Goal: Navigation & Orientation: Find specific page/section

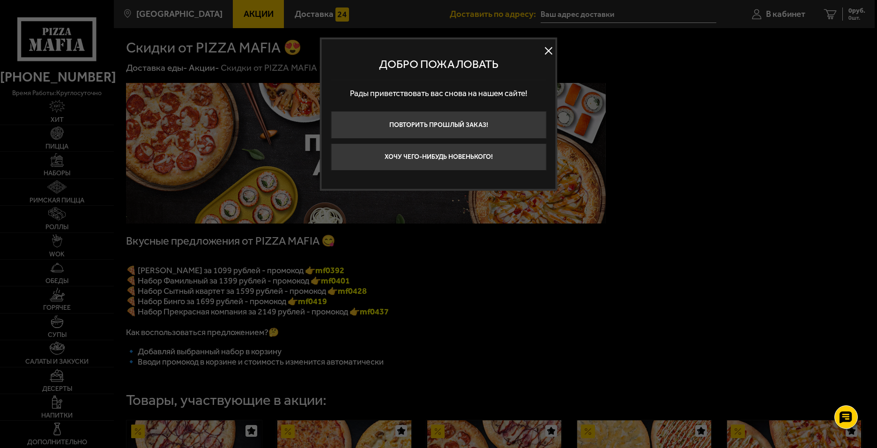
drag, startPoint x: 784, startPoint y: 136, endPoint x: 749, endPoint y: 144, distance: 36.1
click at [783, 136] on div at bounding box center [438, 224] width 877 height 448
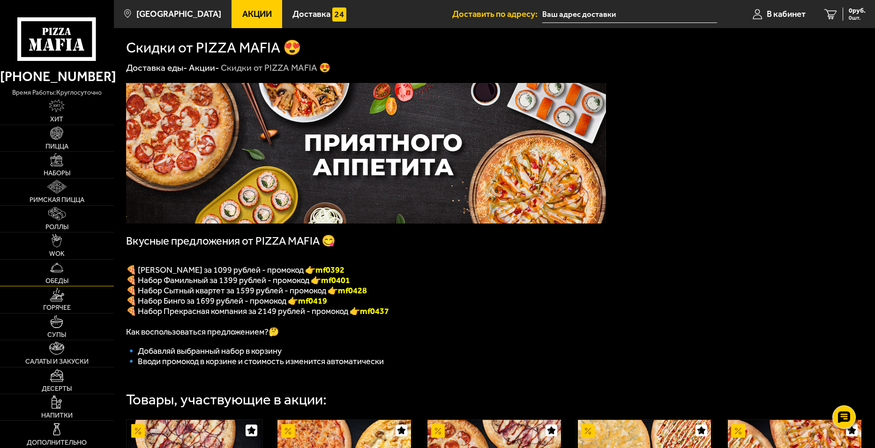
click at [58, 278] on span "Обеды" at bounding box center [56, 281] width 23 height 7
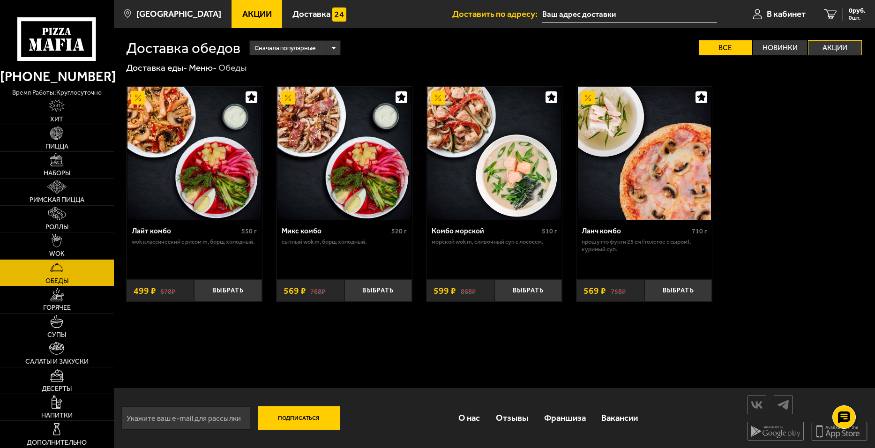
click at [834, 47] on label "Акции" at bounding box center [835, 47] width 54 height 15
click at [0, 0] on input "Акции" at bounding box center [0, 0] width 0 height 0
click at [774, 47] on label "Новинки" at bounding box center [780, 47] width 54 height 15
click at [0, 0] on input "Новинки" at bounding box center [0, 0] width 0 height 0
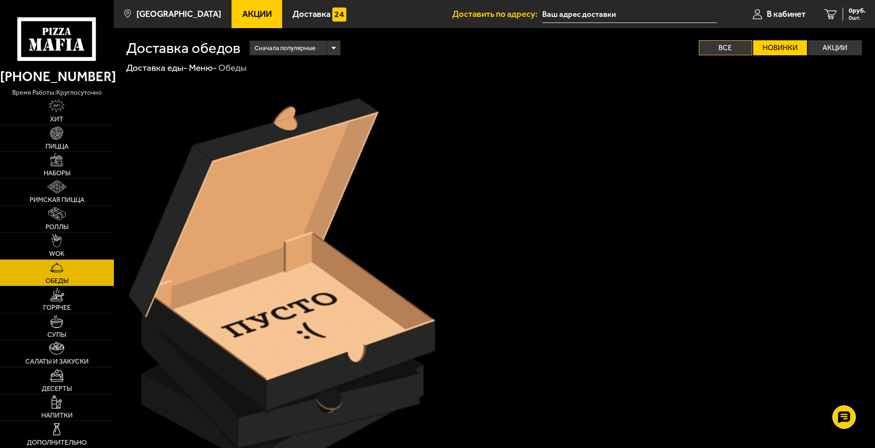
click at [731, 49] on label "Все" at bounding box center [726, 47] width 54 height 15
click at [0, 0] on input "Все" at bounding box center [0, 0] width 0 height 0
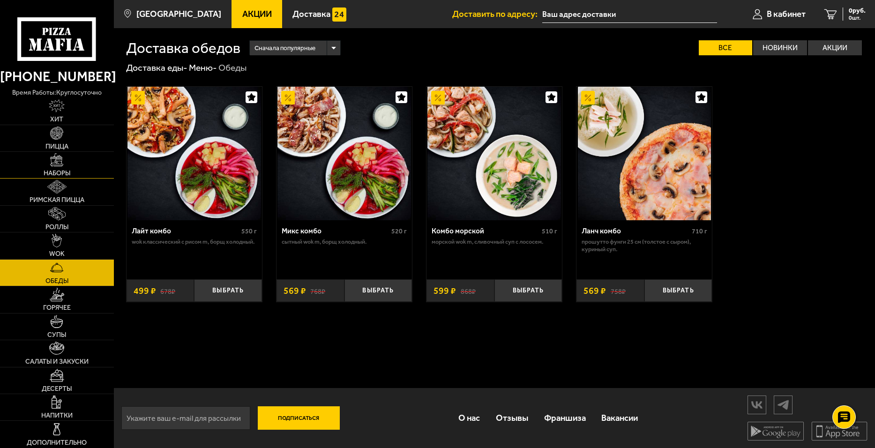
click at [54, 162] on img at bounding box center [56, 159] width 13 height 13
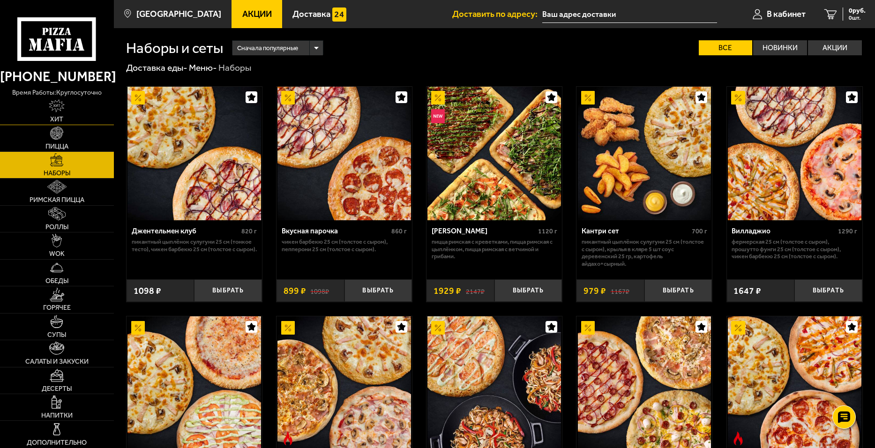
click at [56, 115] on link "Хит" at bounding box center [57, 111] width 114 height 26
